Goal: Task Accomplishment & Management: Manage account settings

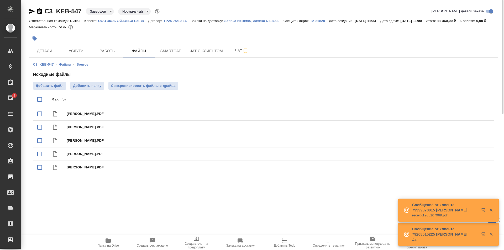
click at [109, 239] on icon "button" at bounding box center [108, 241] width 6 height 6
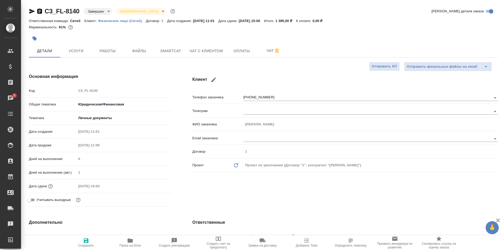
select select "RU"
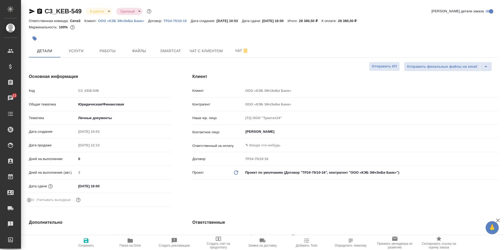
select select "RU"
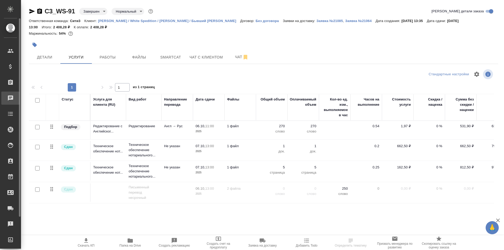
click at [11, 103] on link "Чаты" at bounding box center [10, 98] width 18 height 13
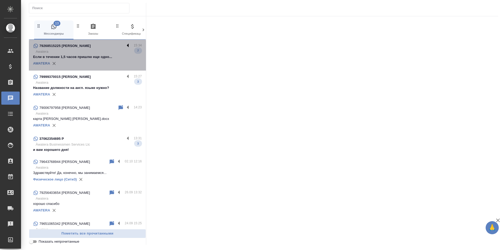
click at [125, 46] on label at bounding box center [129, 46] width 9 height 6
click at [0, 0] on input "checkbox" at bounding box center [0, 0] width 0 height 0
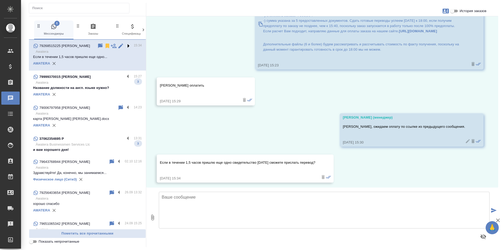
scroll to position [355, 0]
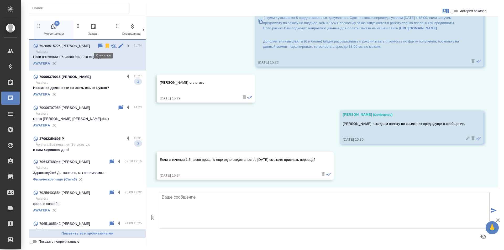
click at [106, 46] on icon at bounding box center [108, 46] width 4 height 5
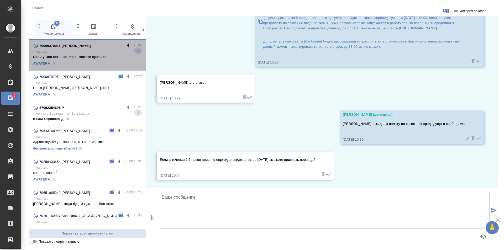
click at [125, 44] on label at bounding box center [129, 46] width 9 height 6
click at [0, 0] on input "checkbox" at bounding box center [0, 0] width 0 height 0
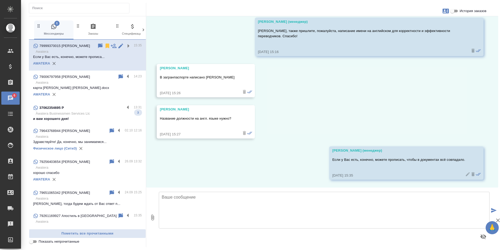
scroll to position [182, 0]
click at [104, 43] on icon at bounding box center [107, 46] width 6 height 6
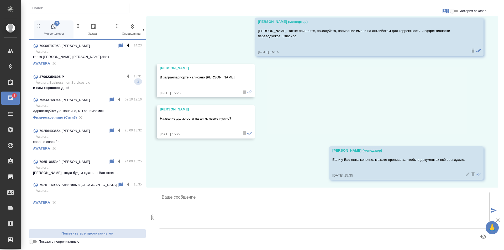
click at [127, 46] on label at bounding box center [129, 46] width 9 height 6
click at [0, 0] on input "checkbox" at bounding box center [0, 0] width 0 height 0
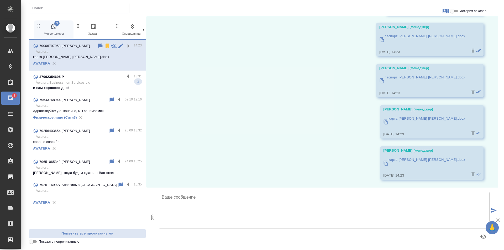
scroll to position [109, 0]
click at [109, 44] on icon at bounding box center [108, 46] width 4 height 5
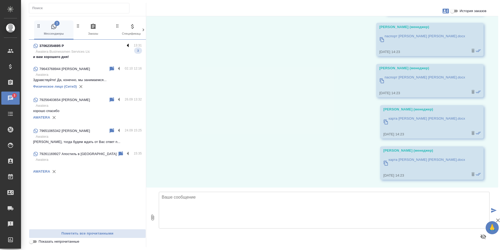
click at [129, 43] on label at bounding box center [129, 46] width 9 height 6
click at [0, 0] on input "checkbox" at bounding box center [0, 0] width 0 height 0
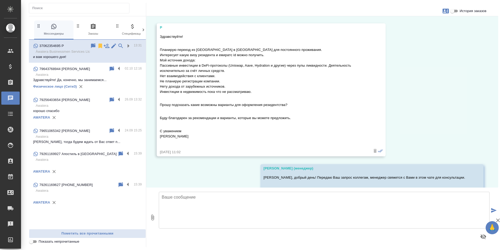
scroll to position [0, 0]
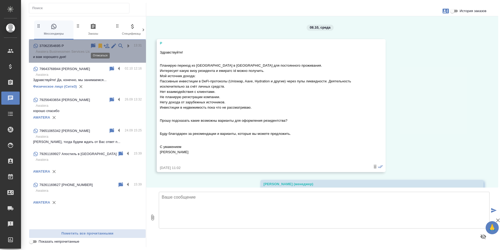
click at [100, 46] on icon at bounding box center [100, 46] width 4 height 5
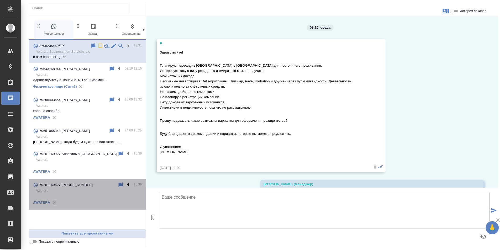
click at [128, 186] on label at bounding box center [129, 185] width 9 height 6
click at [0, 0] on input "checkbox" at bounding box center [0, 0] width 0 height 0
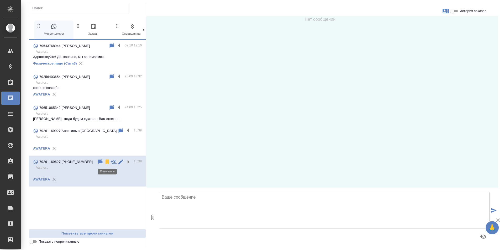
click at [107, 164] on icon at bounding box center [107, 162] width 6 height 6
click at [130, 130] on label at bounding box center [129, 131] width 9 height 6
click at [0, 0] on input "checkbox" at bounding box center [0, 0] width 0 height 0
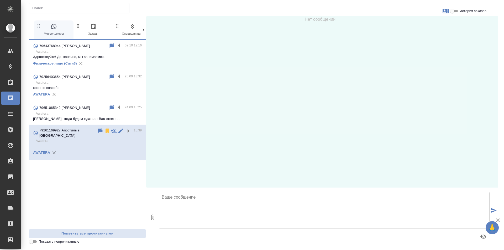
click at [107, 131] on icon at bounding box center [108, 131] width 4 height 5
click at [119, 114] on p "Awatera" at bounding box center [89, 113] width 106 height 5
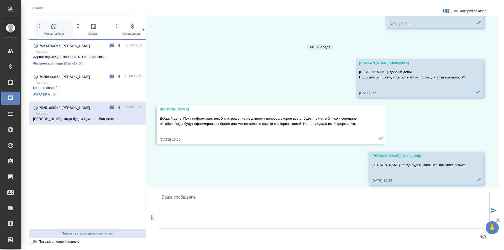
scroll to position [2449, 0]
